Goal: Information Seeking & Learning: Learn about a topic

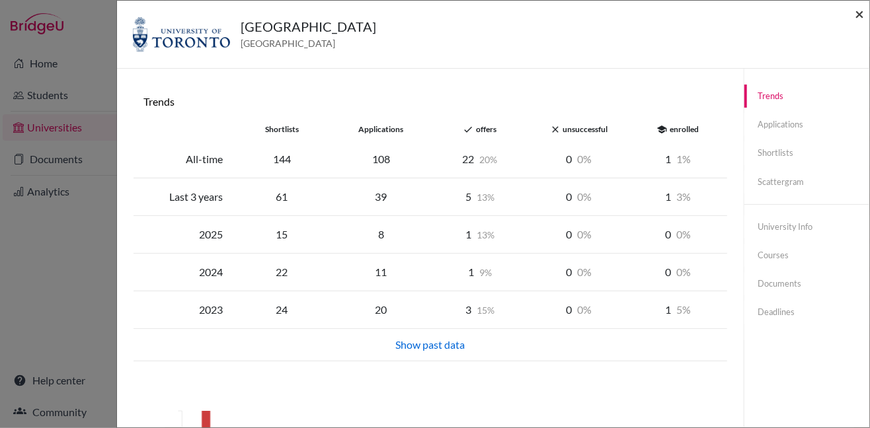
click at [856, 15] on span "×" at bounding box center [858, 13] width 9 height 19
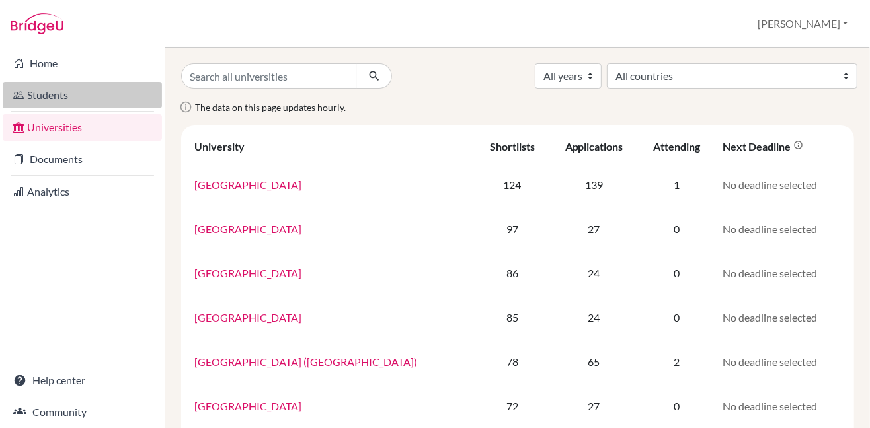
click at [50, 96] on link "Students" at bounding box center [82, 95] width 159 height 26
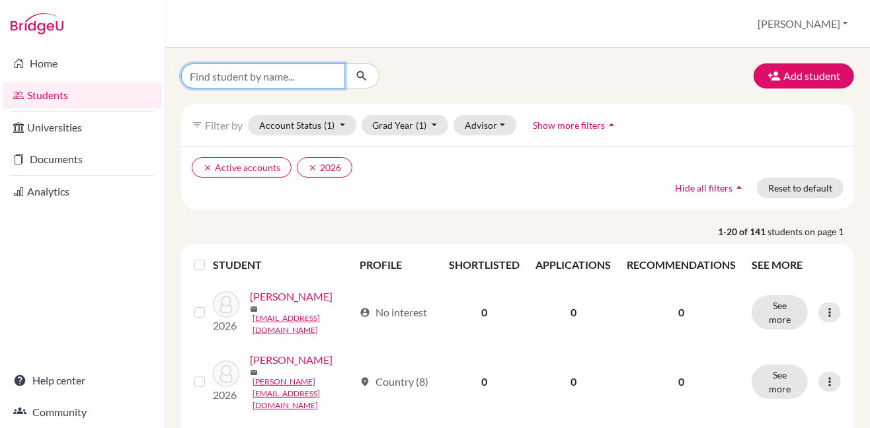
click at [287, 77] on input "Find student by name..." at bounding box center [263, 75] width 164 height 25
type input "[PERSON_NAME]"
click at [365, 77] on icon "submit" at bounding box center [361, 75] width 13 height 13
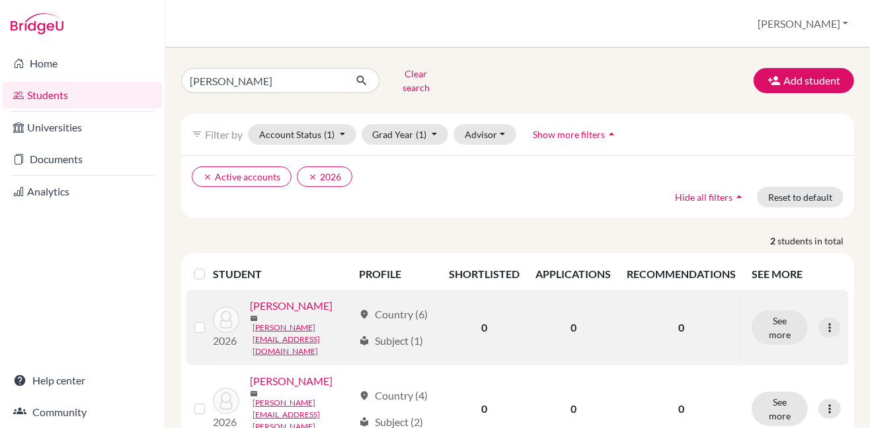
click at [301, 305] on link "[PERSON_NAME]" at bounding box center [291, 306] width 83 height 16
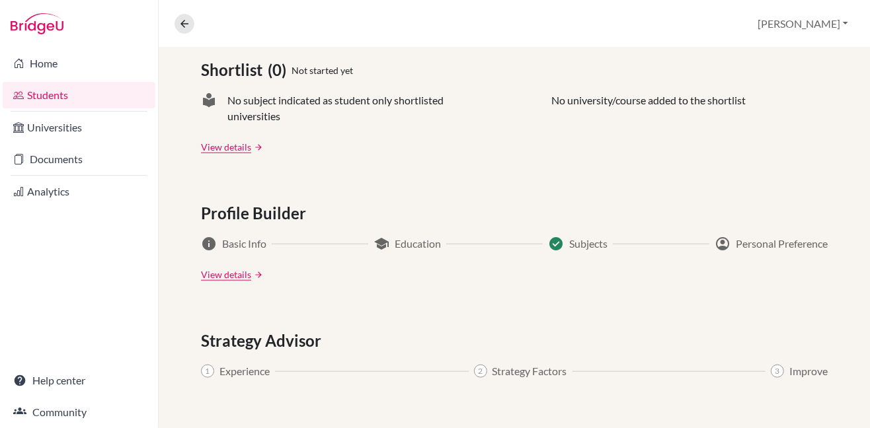
scroll to position [593, 0]
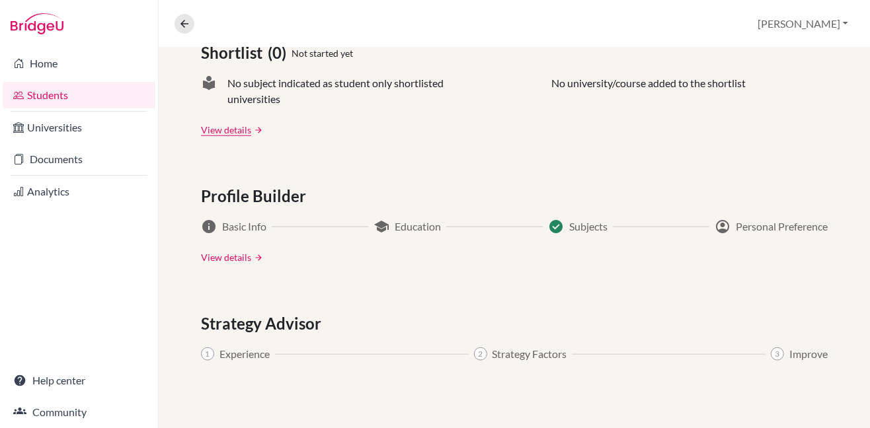
click at [216, 258] on link "View details" at bounding box center [226, 257] width 50 height 14
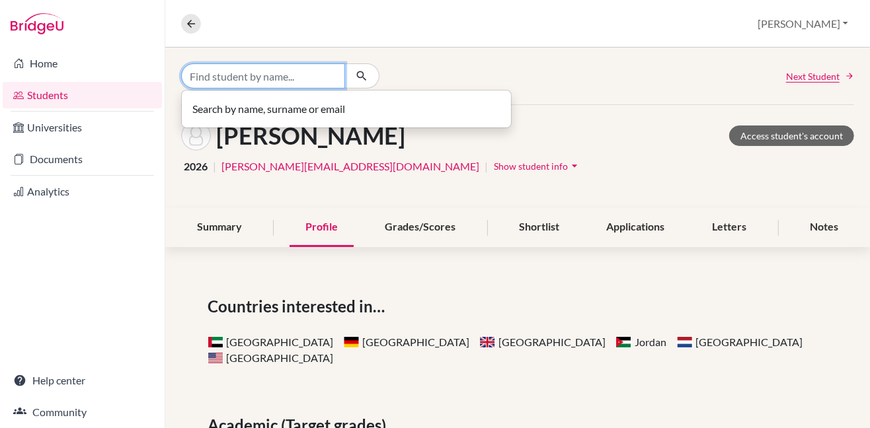
click at [310, 77] on input "Find student by name..." at bounding box center [263, 75] width 164 height 25
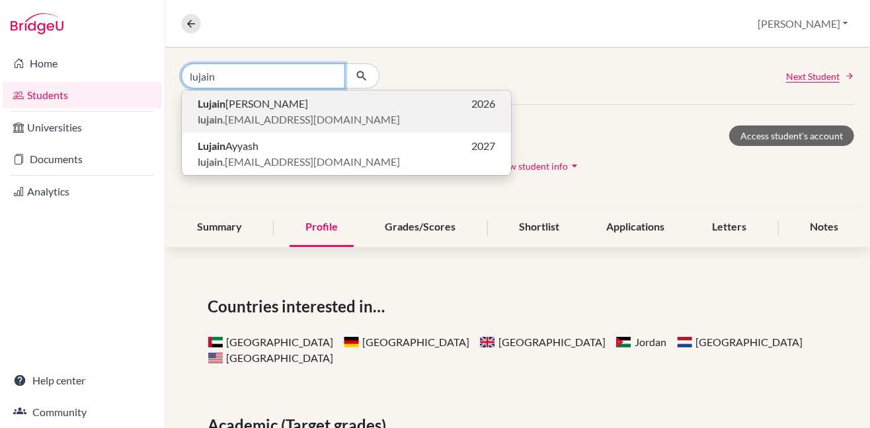
type input "lujain"
click at [272, 104] on span "[PERSON_NAME]" at bounding box center [253, 104] width 110 height 16
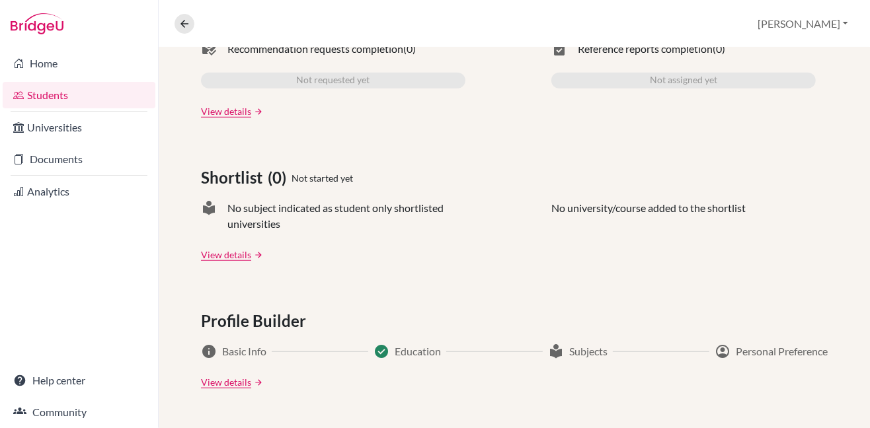
scroll to position [482, 0]
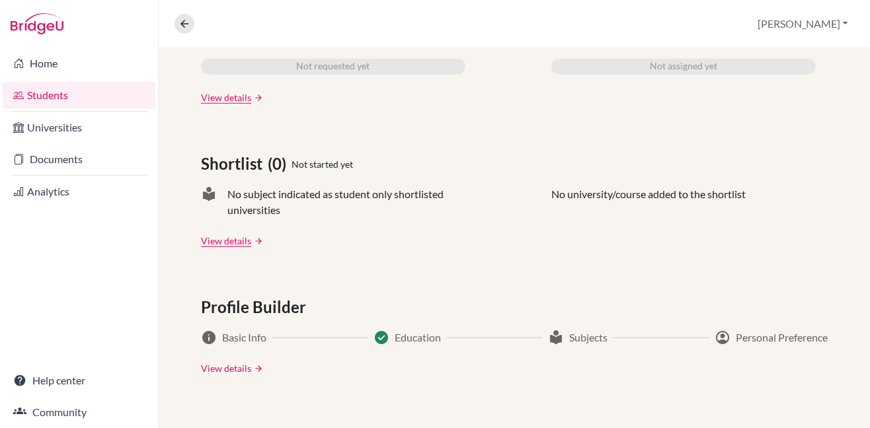
click at [217, 369] on link "View details" at bounding box center [226, 368] width 50 height 14
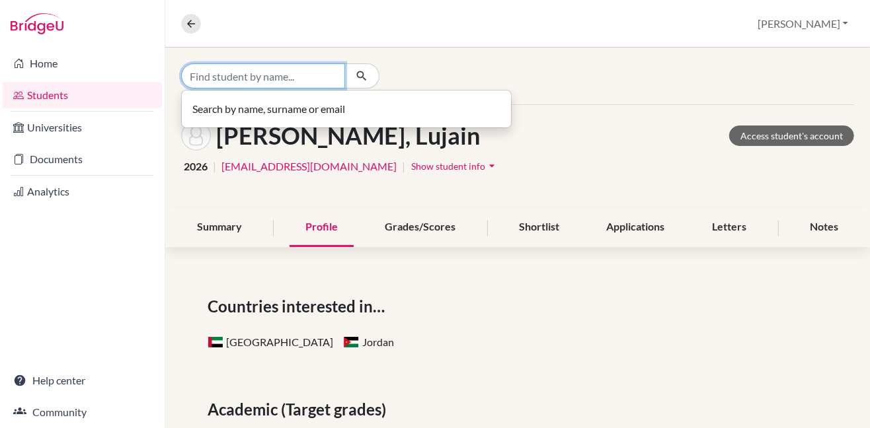
click at [269, 78] on input "Find student by name..." at bounding box center [263, 75] width 164 height 25
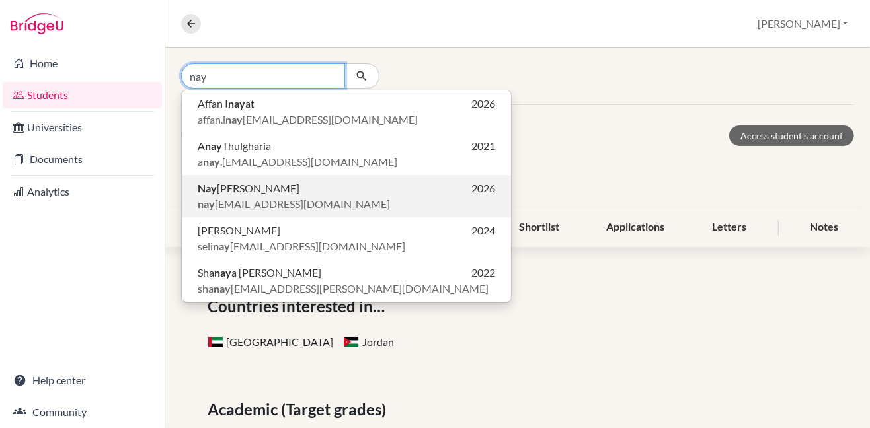
type input "nay"
click at [213, 190] on b "Nay" at bounding box center [207, 188] width 19 height 13
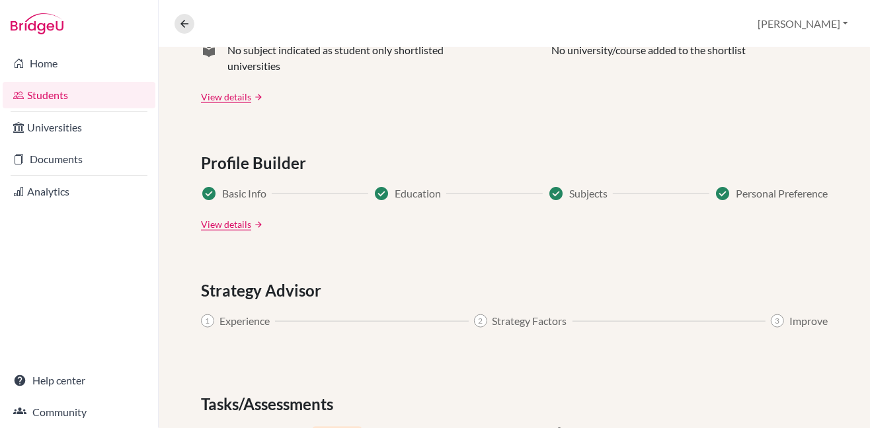
scroll to position [607, 0]
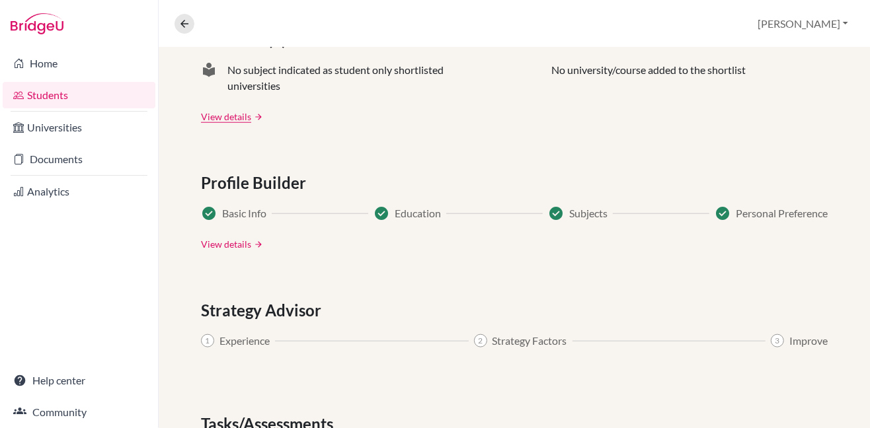
click at [229, 246] on link "View details" at bounding box center [226, 244] width 50 height 14
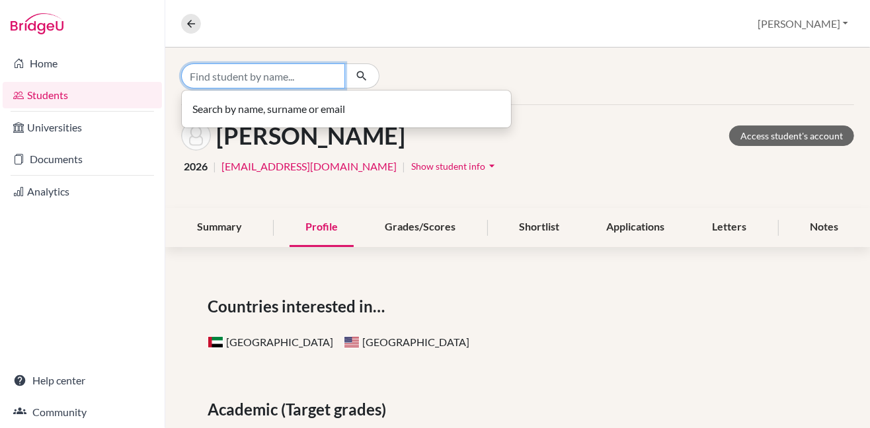
click at [264, 73] on input "Find student by name..." at bounding box center [263, 75] width 164 height 25
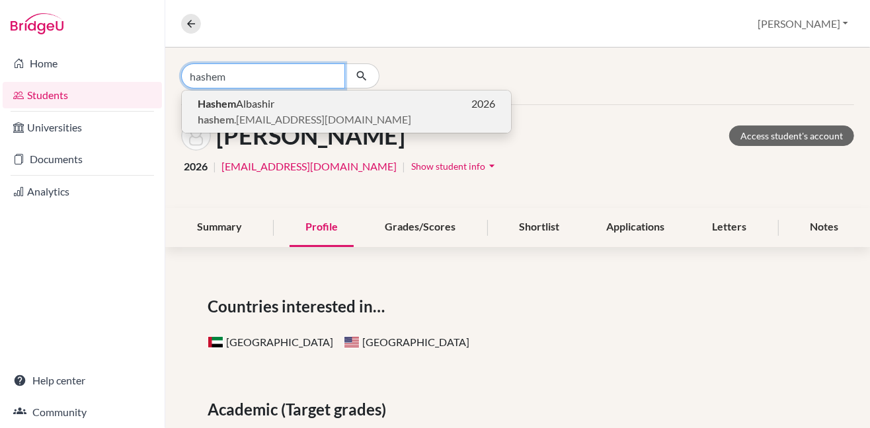
type input "hashem"
click at [248, 98] on span "[PERSON_NAME]" at bounding box center [236, 104] width 77 height 16
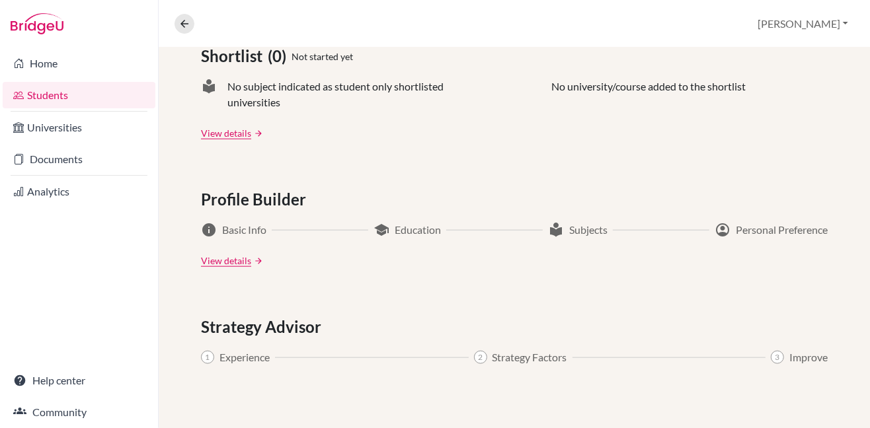
scroll to position [566, 0]
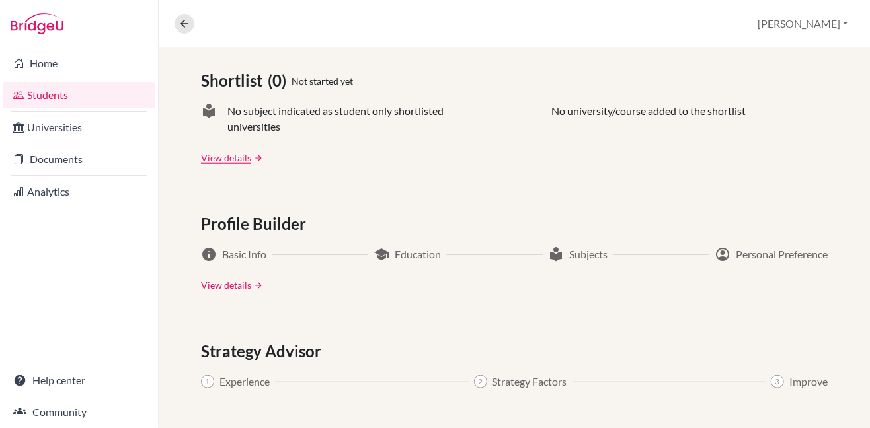
click at [224, 288] on link "View details" at bounding box center [226, 285] width 50 height 14
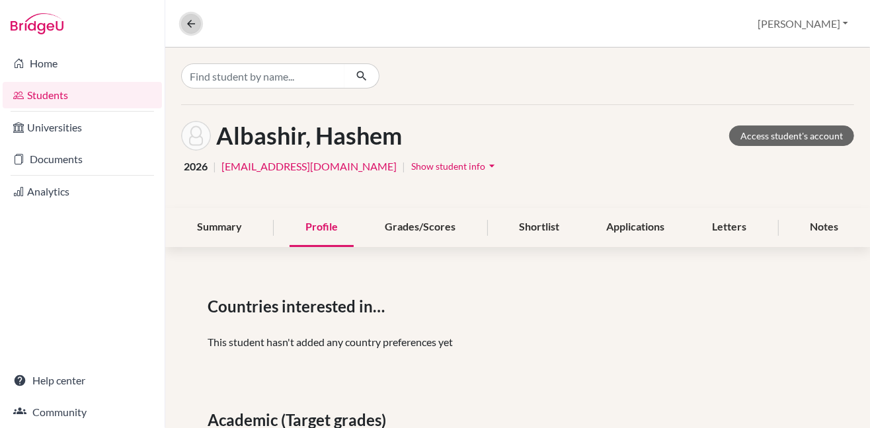
click at [191, 23] on icon at bounding box center [191, 24] width 12 height 12
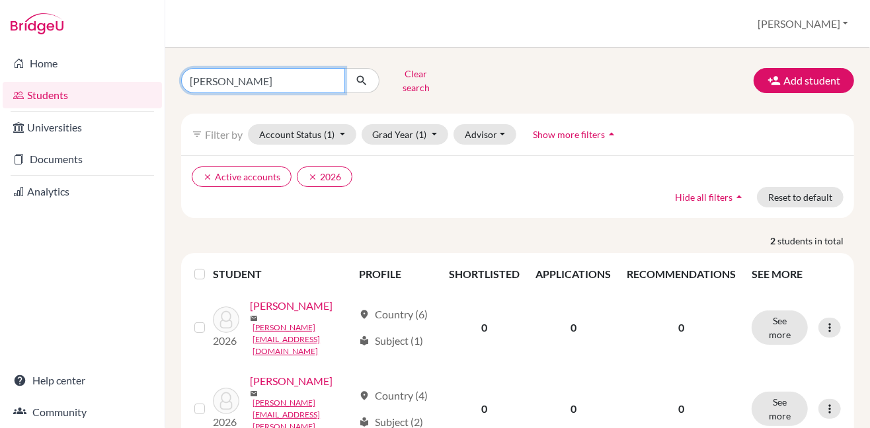
click at [328, 77] on input "[PERSON_NAME]" at bounding box center [263, 80] width 164 height 25
type input "maxime"
click at [361, 85] on button "submit" at bounding box center [361, 80] width 35 height 25
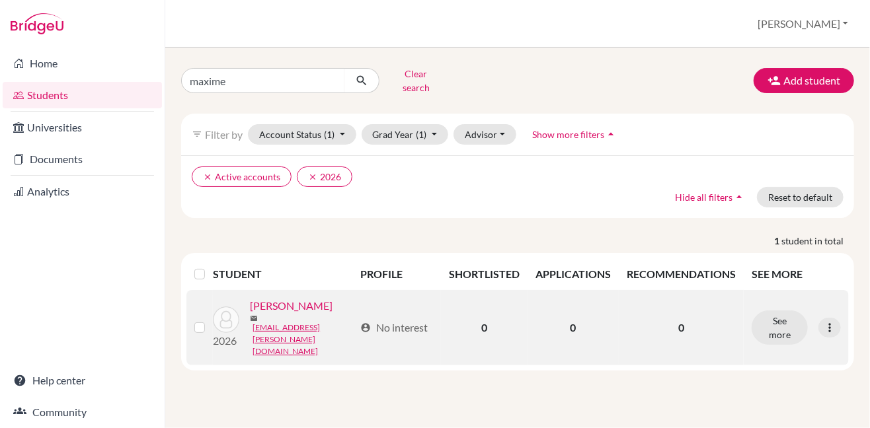
click at [287, 303] on link "[PERSON_NAME]" at bounding box center [291, 306] width 83 height 16
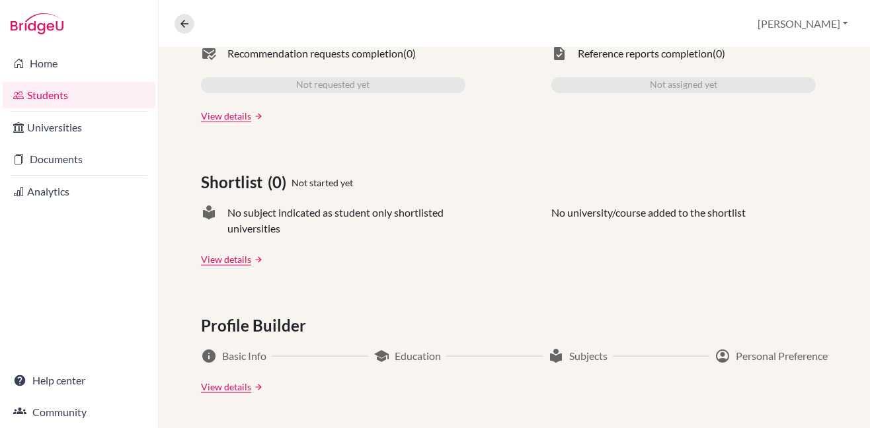
scroll to position [460, 0]
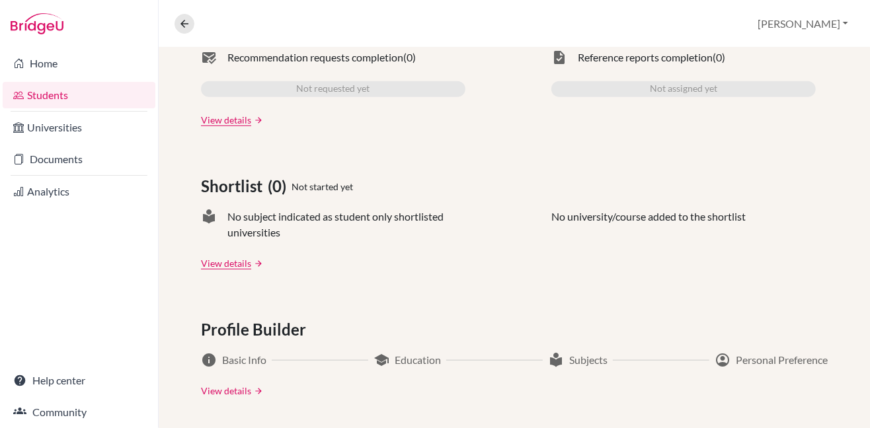
click at [229, 392] on link "View details" at bounding box center [226, 391] width 50 height 14
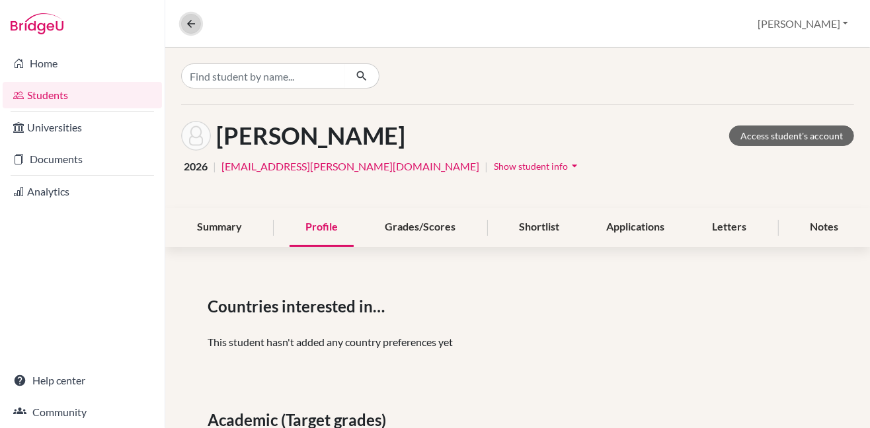
click at [188, 21] on icon at bounding box center [191, 24] width 12 height 12
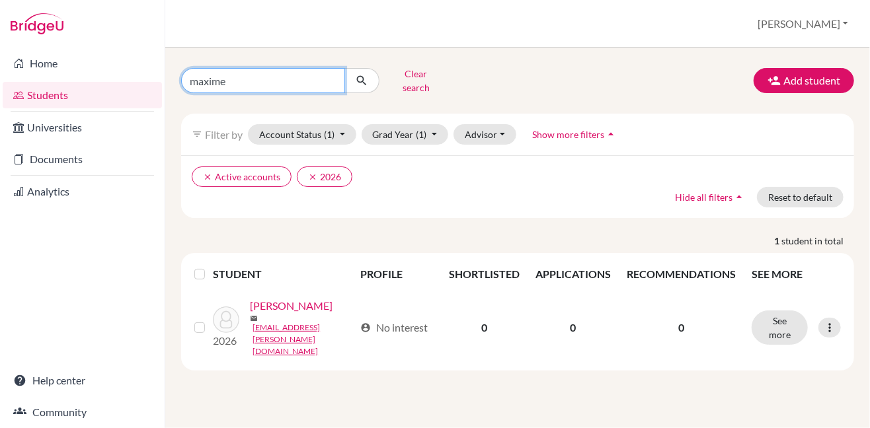
click at [250, 75] on input "maxime" at bounding box center [263, 80] width 164 height 25
type input "max"
click at [361, 74] on icon "submit" at bounding box center [361, 80] width 13 height 13
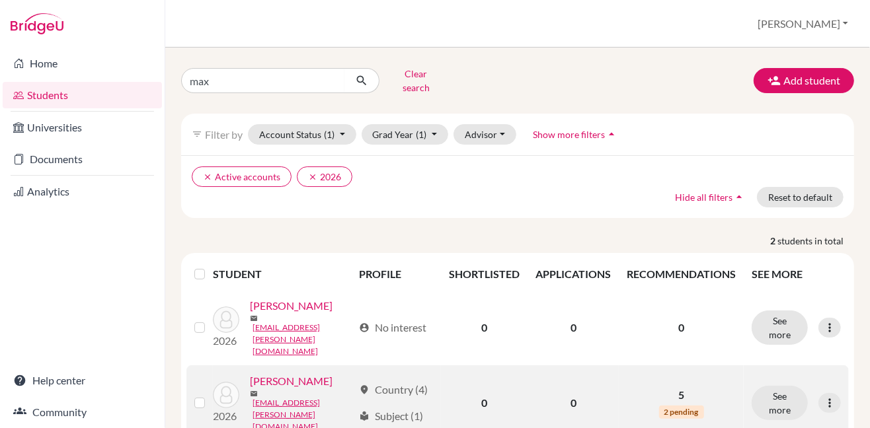
click at [284, 373] on link "[PERSON_NAME]" at bounding box center [291, 381] width 83 height 16
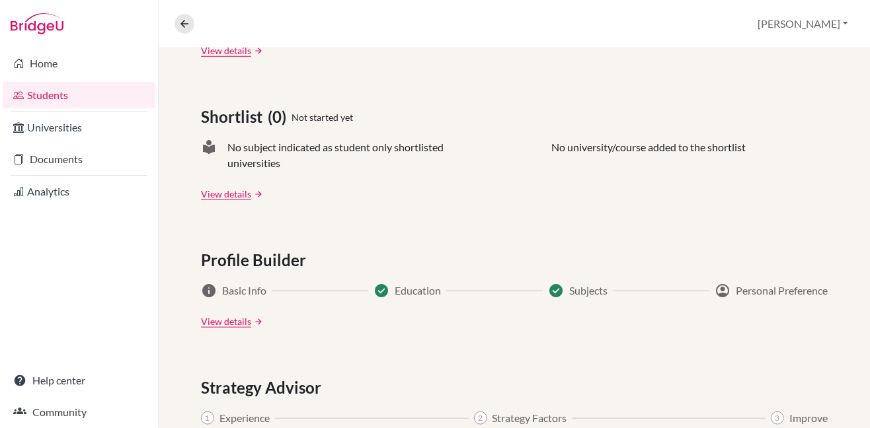
scroll to position [529, 0]
click at [225, 320] on link "View details" at bounding box center [226, 322] width 50 height 14
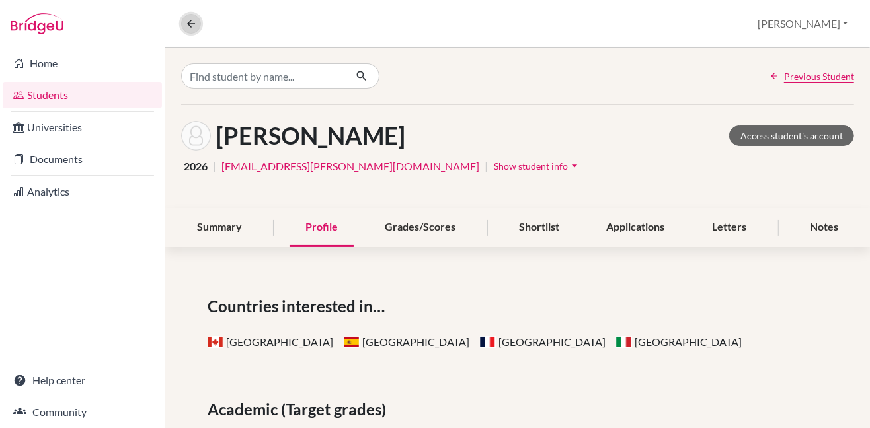
click at [189, 22] on icon at bounding box center [191, 24] width 12 height 12
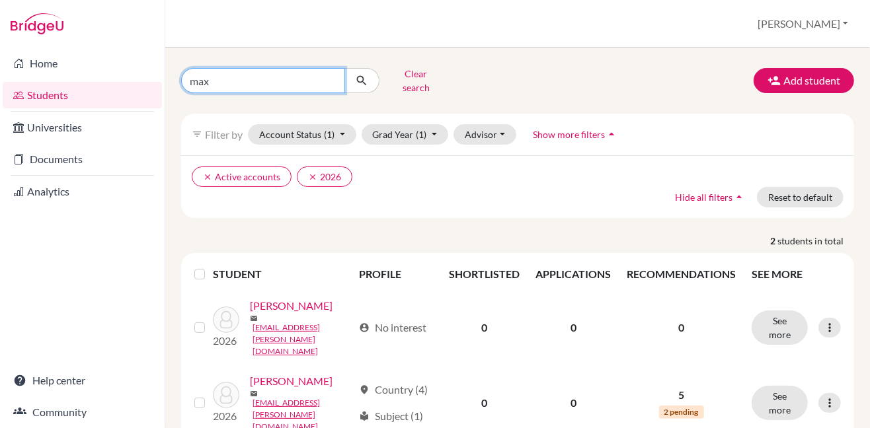
click at [235, 76] on input "max" at bounding box center [263, 80] width 164 height 25
click at [332, 77] on input "max" at bounding box center [263, 80] width 164 height 25
type input "jwana"
click at [366, 77] on icon "submit" at bounding box center [361, 80] width 13 height 13
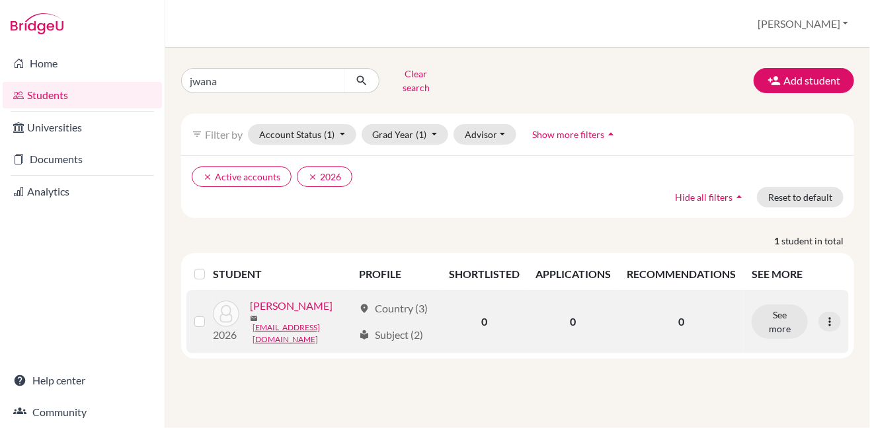
click at [306, 305] on link "[PERSON_NAME]" at bounding box center [291, 306] width 83 height 16
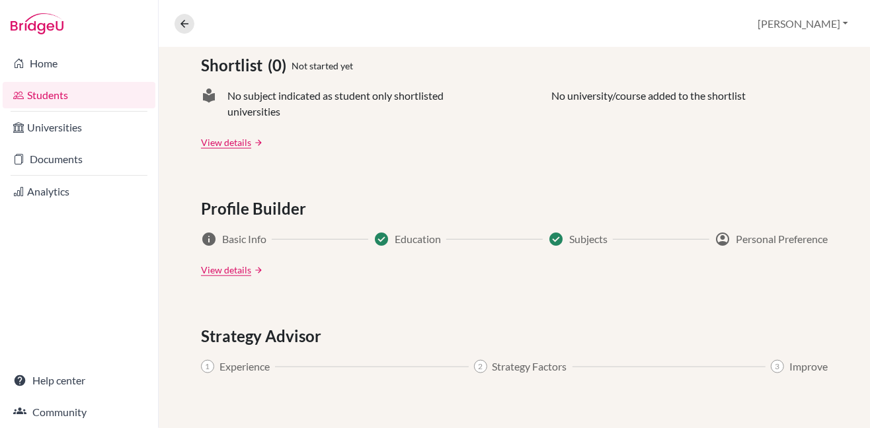
scroll to position [585, 0]
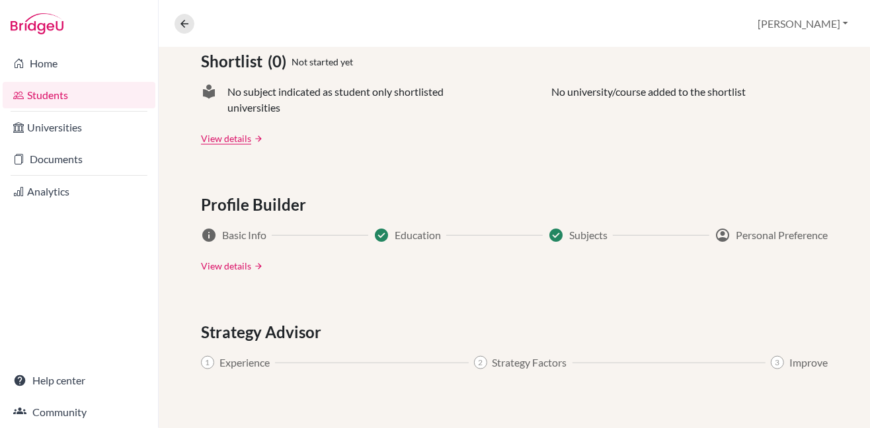
click at [219, 264] on link "View details" at bounding box center [226, 266] width 50 height 14
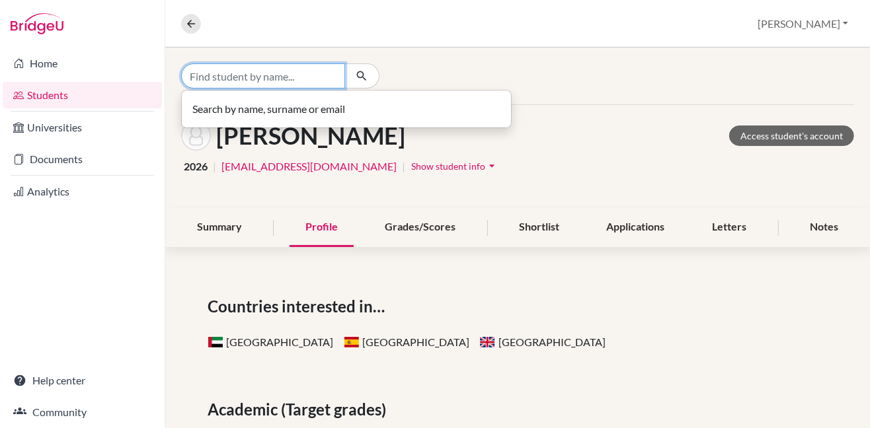
click at [274, 77] on input "Find student by name..." at bounding box center [263, 75] width 164 height 25
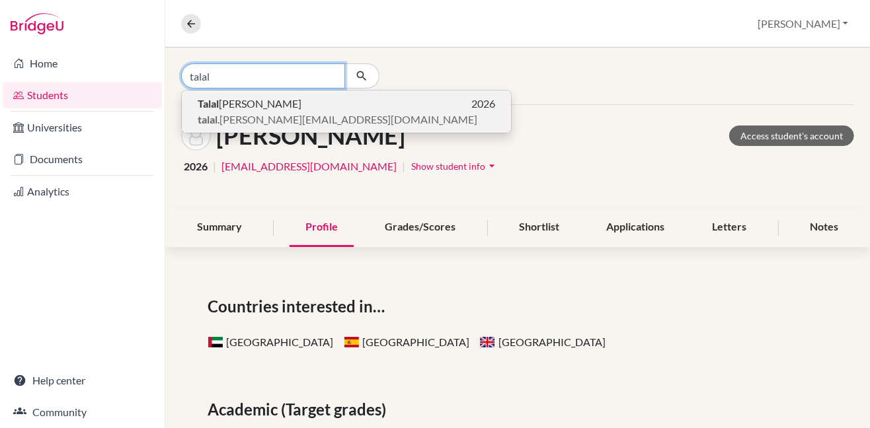
type input "talal"
click at [241, 101] on span "[PERSON_NAME]" at bounding box center [250, 104] width 104 height 16
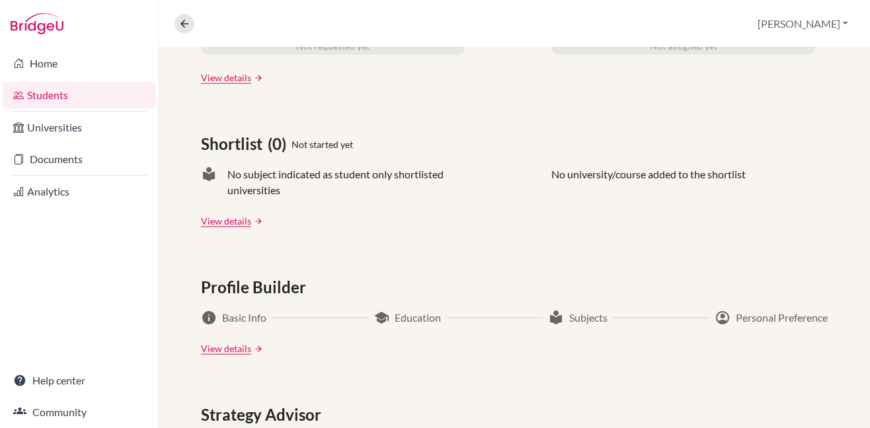
scroll to position [502, 0]
click at [215, 349] on link "View details" at bounding box center [226, 349] width 50 height 14
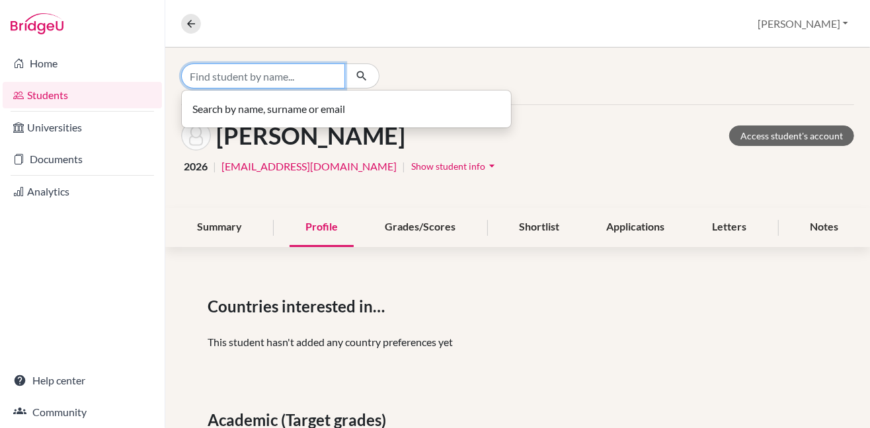
click at [305, 75] on input "Find student by name..." at bounding box center [263, 75] width 164 height 25
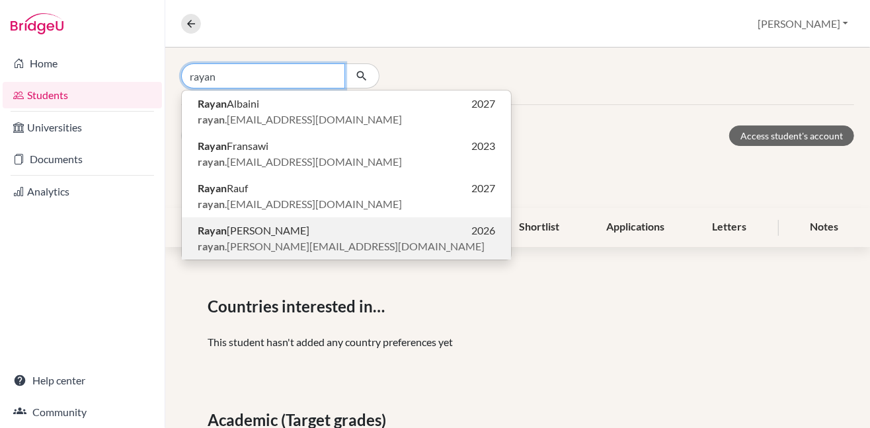
type input "rayan"
click at [273, 237] on p "[PERSON_NAME] 2026" at bounding box center [346, 231] width 297 height 16
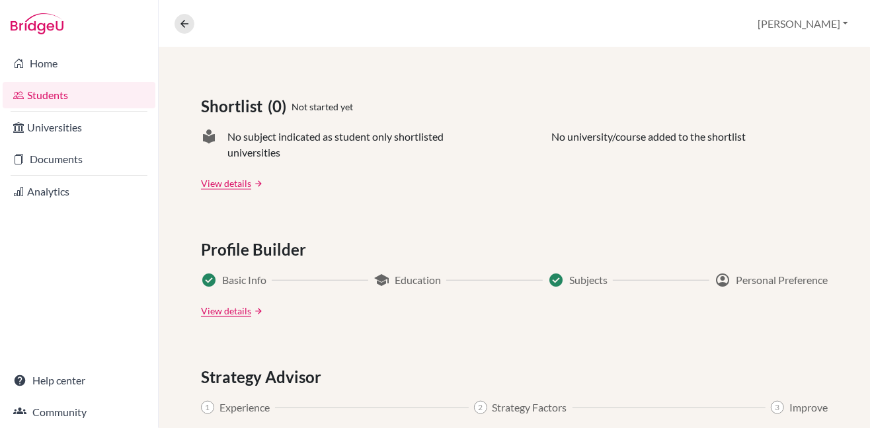
scroll to position [537, 0]
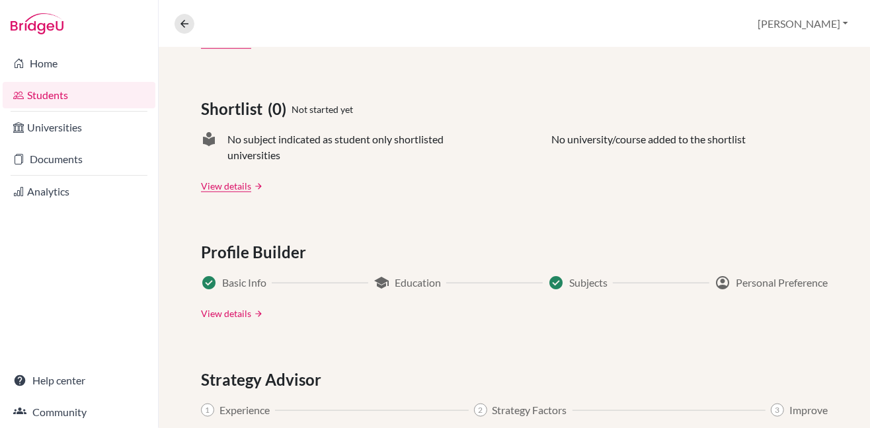
click at [235, 316] on link "View details" at bounding box center [226, 314] width 50 height 14
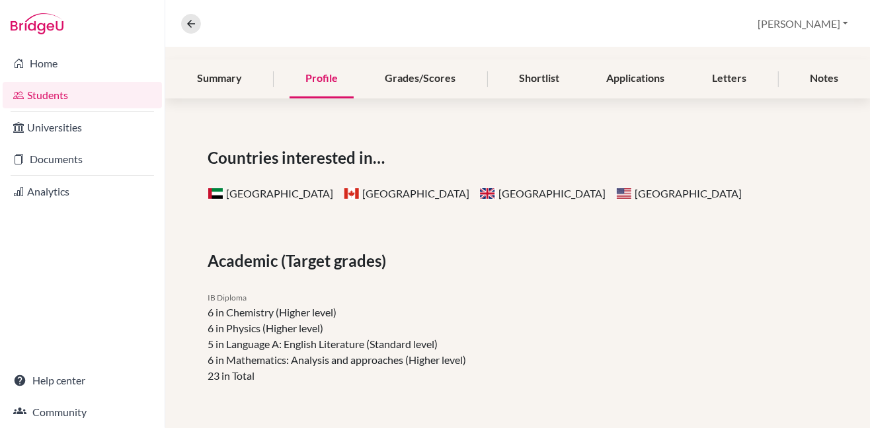
scroll to position [157, 0]
